Goal: Obtain resource: Download file/media

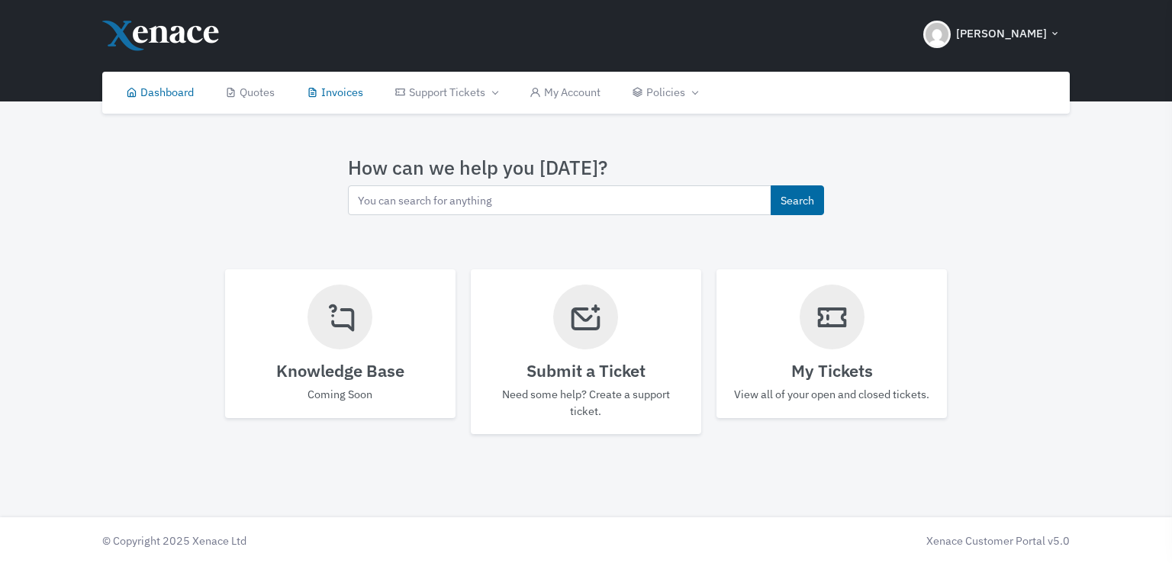
click at [360, 94] on link "Invoices" at bounding box center [335, 93] width 89 height 42
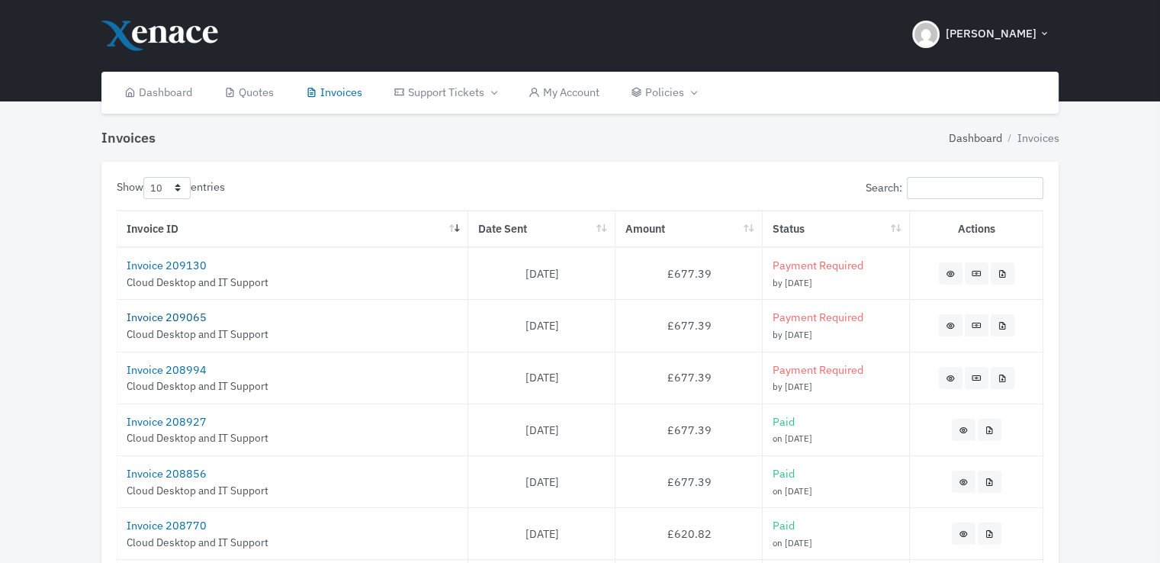
click at [173, 320] on link "Invoice 209065" at bounding box center [167, 317] width 80 height 14
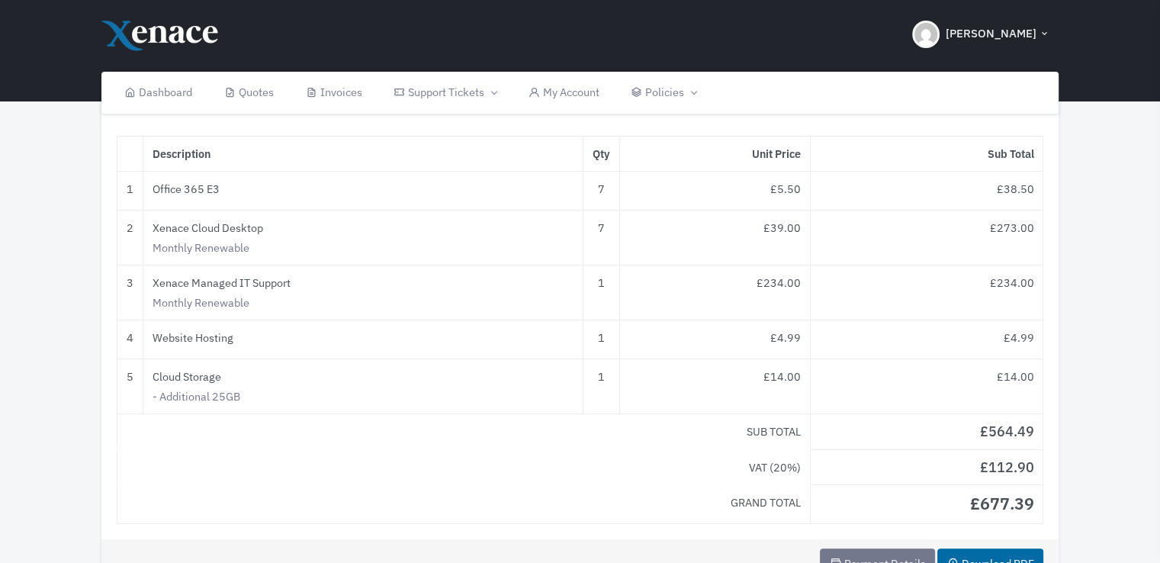
scroll to position [305, 0]
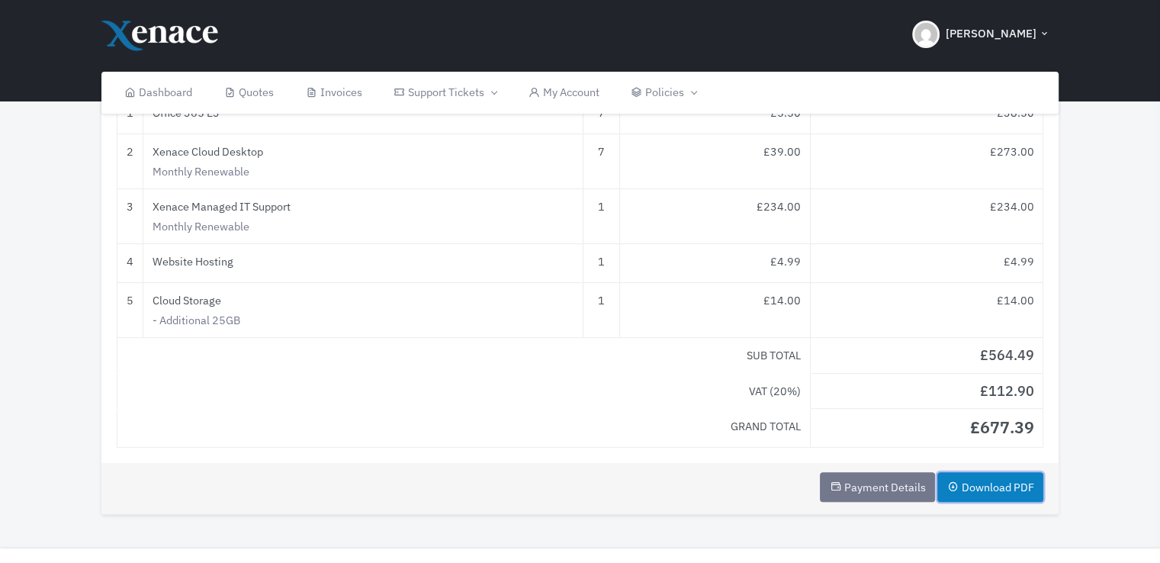
click at [992, 485] on link "Download PDF" at bounding box center [991, 487] width 106 height 30
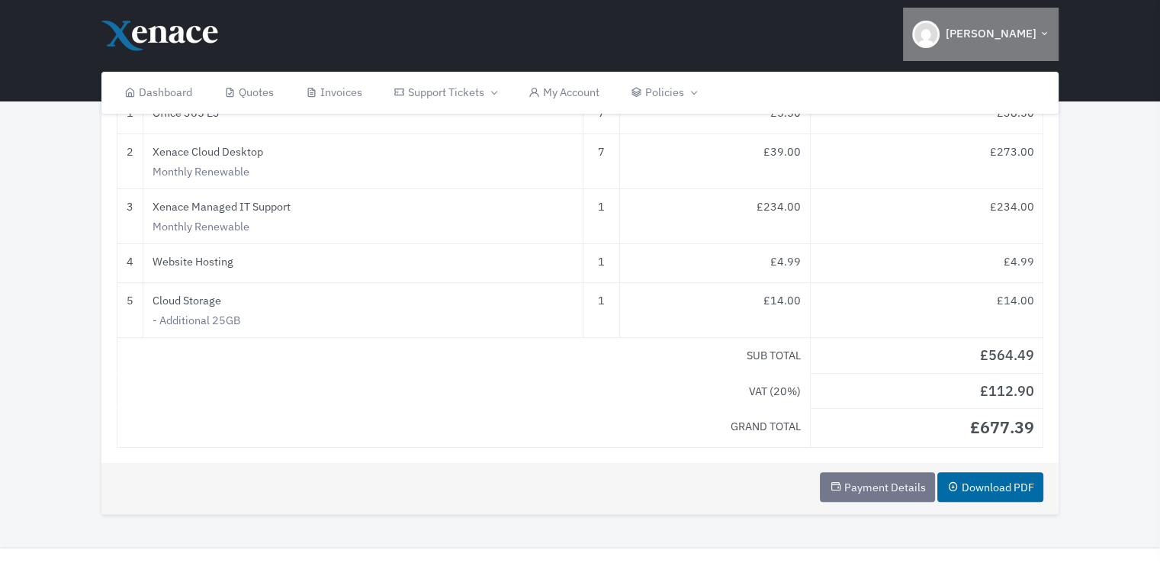
click at [1021, 31] on span "[PERSON_NAME]" at bounding box center [990, 34] width 91 height 18
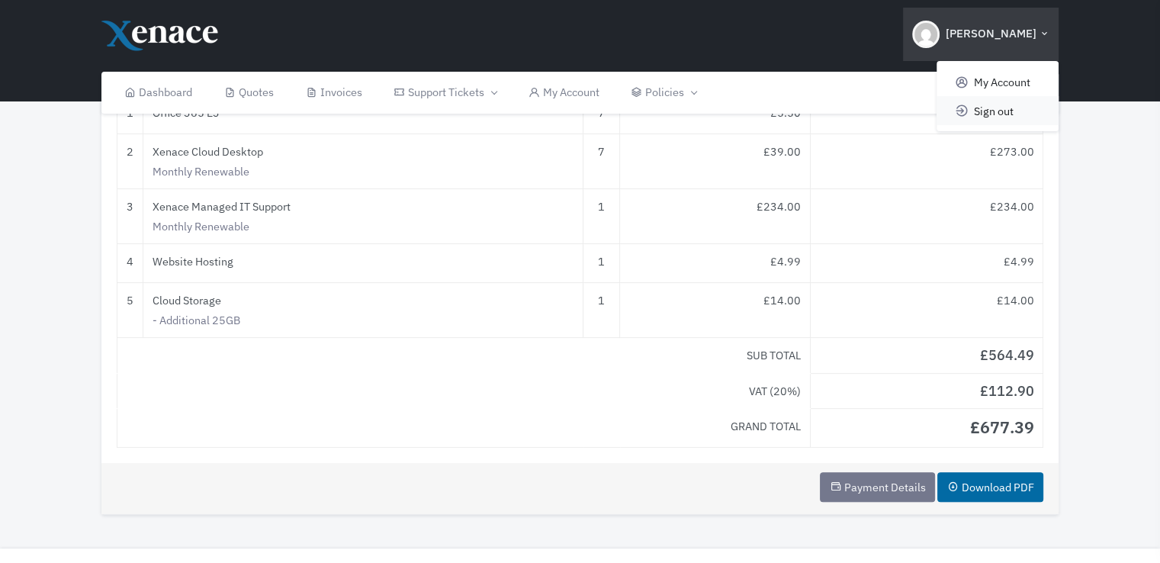
click at [979, 113] on span "Sign out" at bounding box center [994, 110] width 40 height 14
